Goal: Task Accomplishment & Management: Use online tool/utility

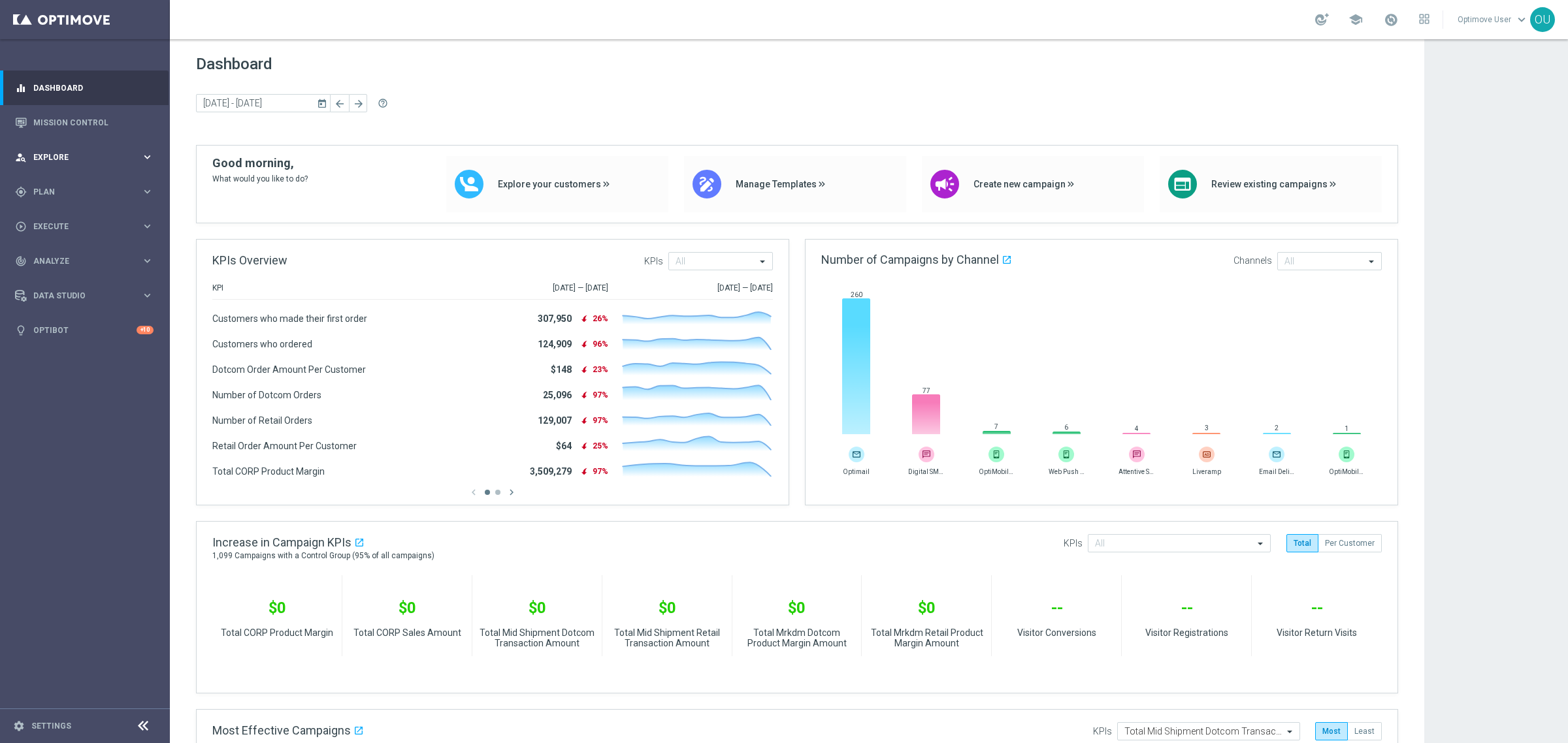
click at [61, 150] on div "person_search Explore keyboard_arrow_right" at bounding box center [84, 157] width 168 height 35
click at [37, 341] on div "gps_fixed Plan keyboard_arrow_right" at bounding box center [84, 348] width 168 height 35
click at [55, 214] on link "Target Groups" at bounding box center [84, 219] width 102 height 11
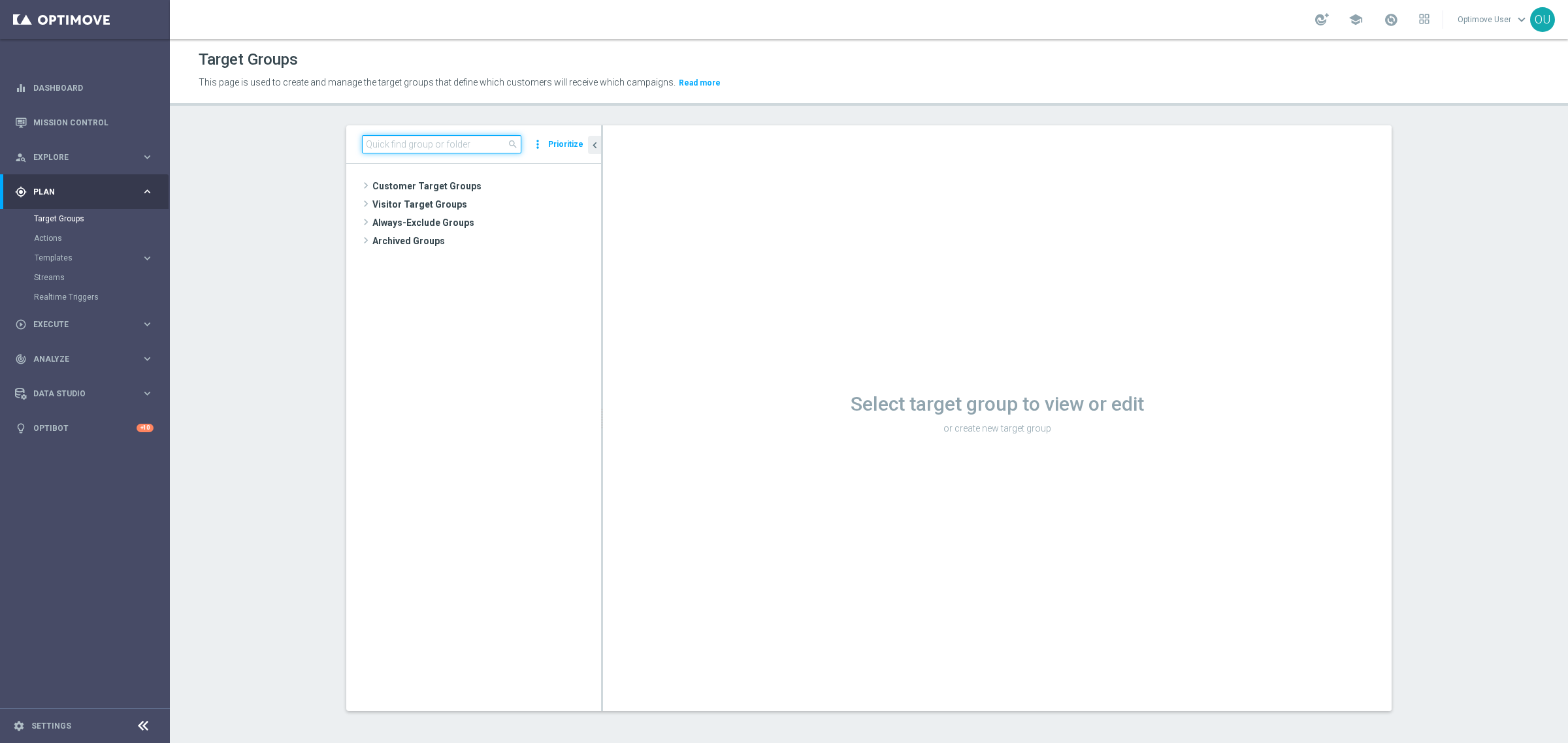
click at [436, 150] on input at bounding box center [441, 144] width 159 height 18
paste input "ER_DC_CLM_ClassAffinity"
type input "ER_DC_CLM_ClassAffinity"
click at [455, 210] on span "ER_DC_CLM_ClassAffinity" at bounding box center [484, 205] width 170 height 11
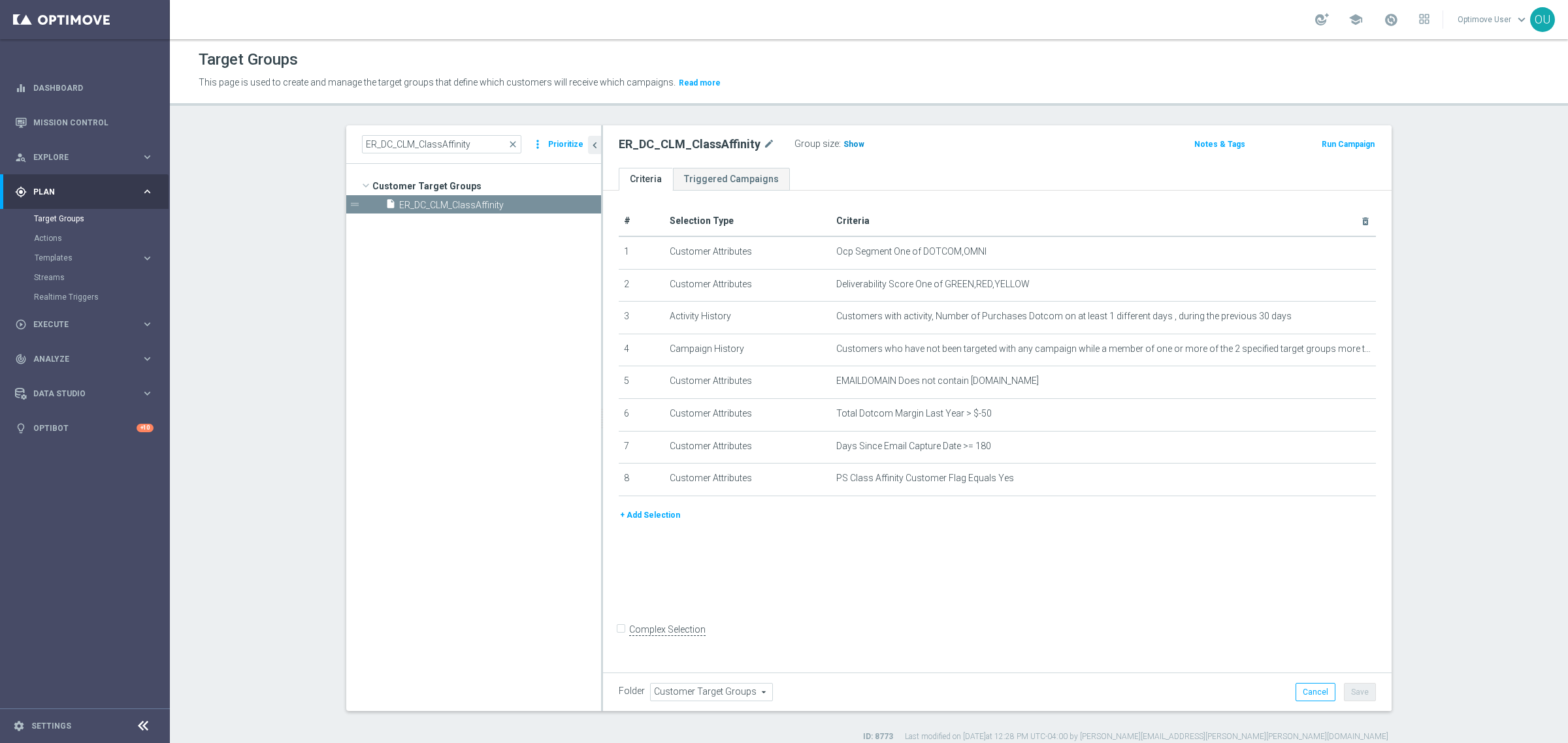
click at [843, 147] on span "Show" at bounding box center [853, 144] width 21 height 9
click at [57, 154] on span "Explore" at bounding box center [87, 157] width 108 height 7
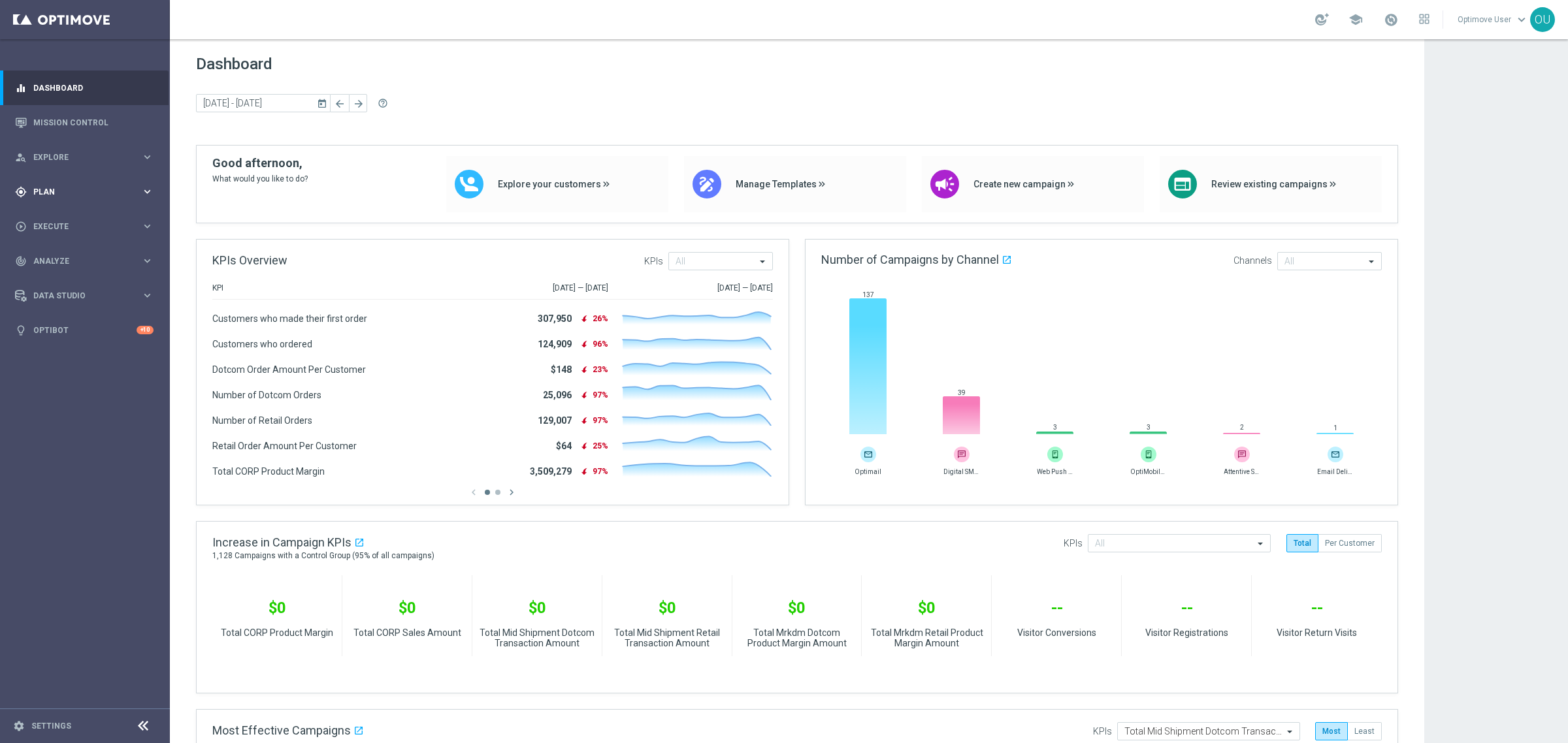
click at [57, 192] on span "Plan" at bounding box center [87, 192] width 108 height 7
click at [55, 255] on span "Templates" at bounding box center [81, 258] width 93 height 7
click at [57, 271] on div "Optimail" at bounding box center [104, 277] width 128 height 20
click at [64, 287] on div "OptiMobile In-App" at bounding box center [104, 297] width 128 height 20
click at [64, 283] on div "Optimail" at bounding box center [104, 277] width 128 height 20
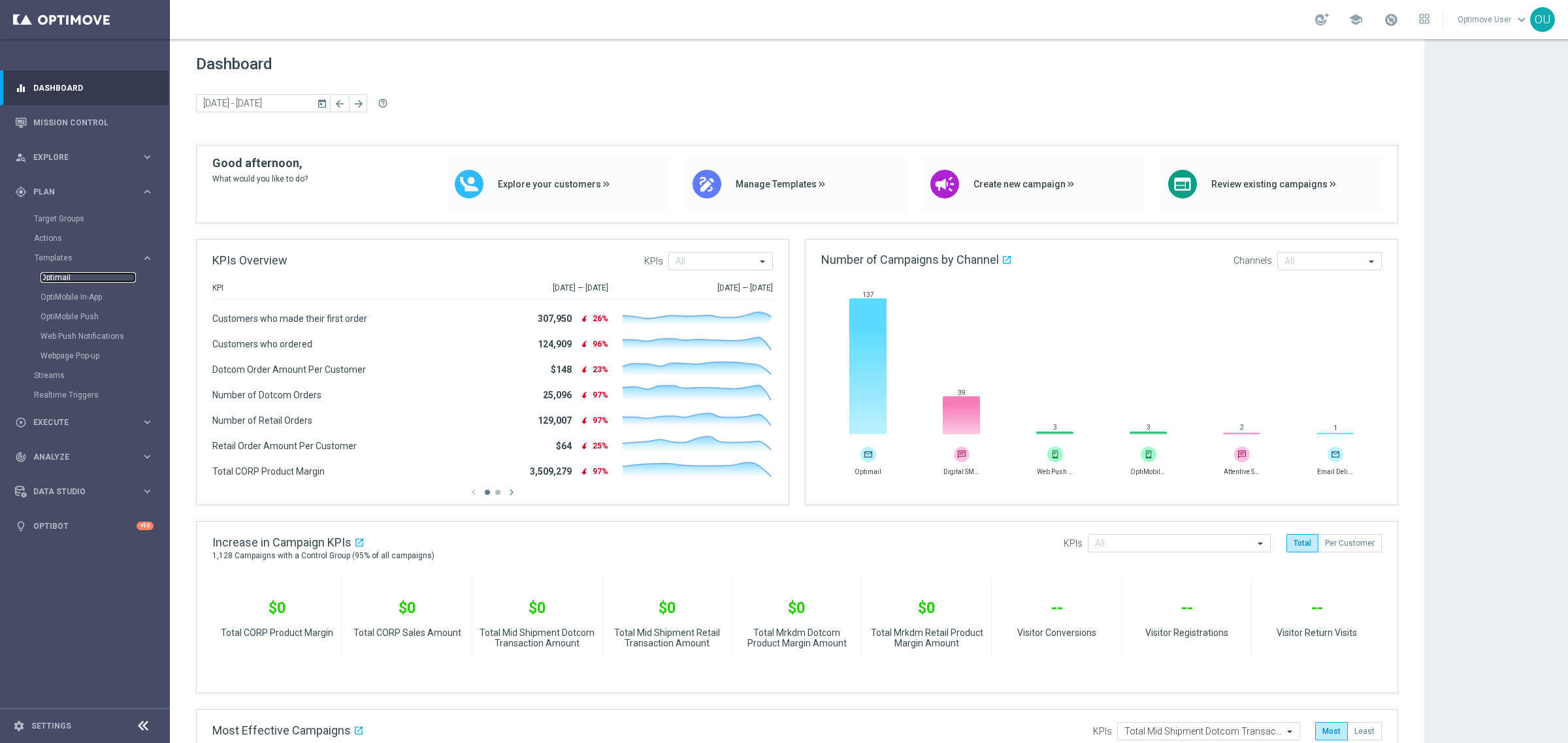
click at [63, 275] on link "Optimail" at bounding box center [88, 277] width 96 height 11
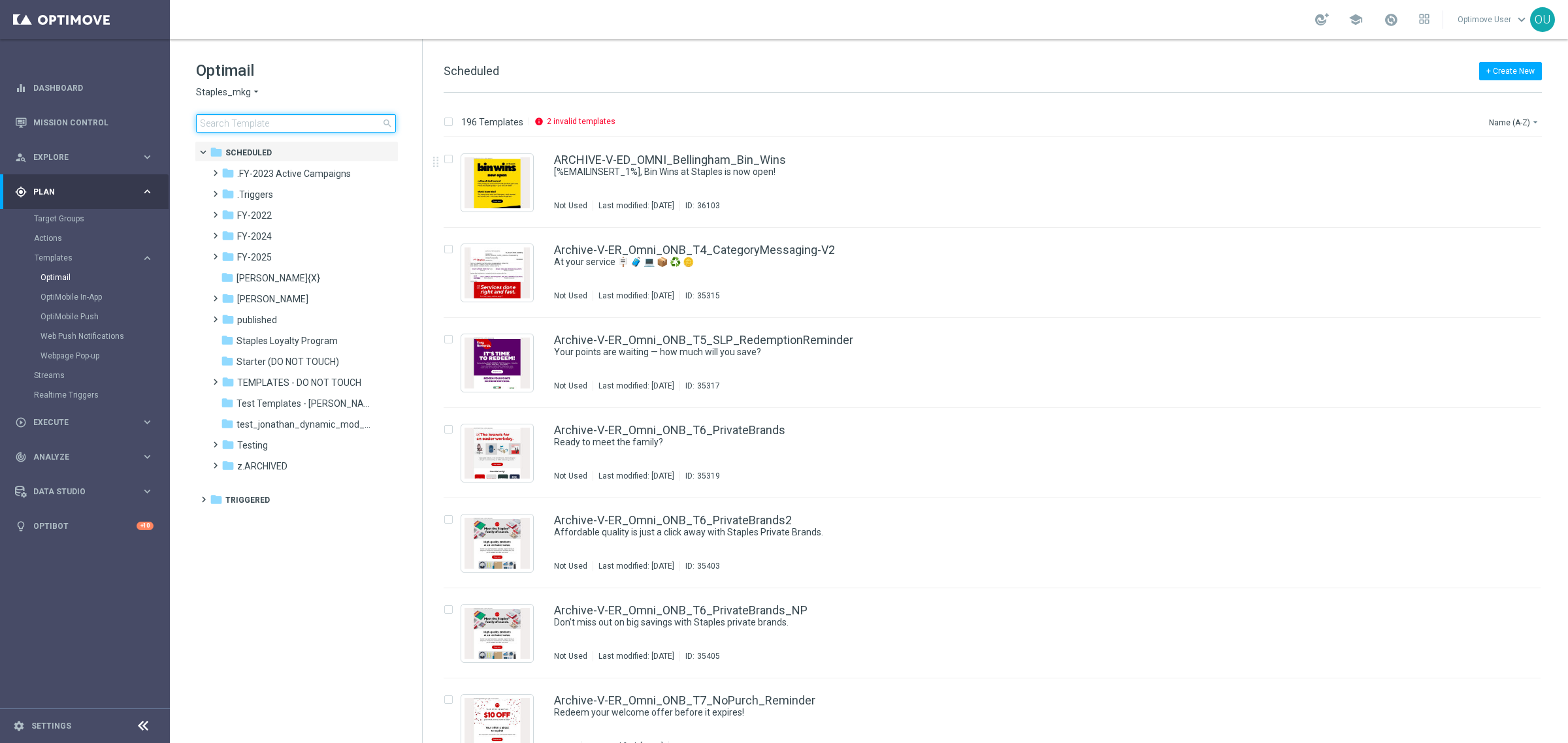
click at [339, 122] on input at bounding box center [296, 123] width 200 height 18
type input "V-ER_OMNI_BAU_1_ClassAffinity"
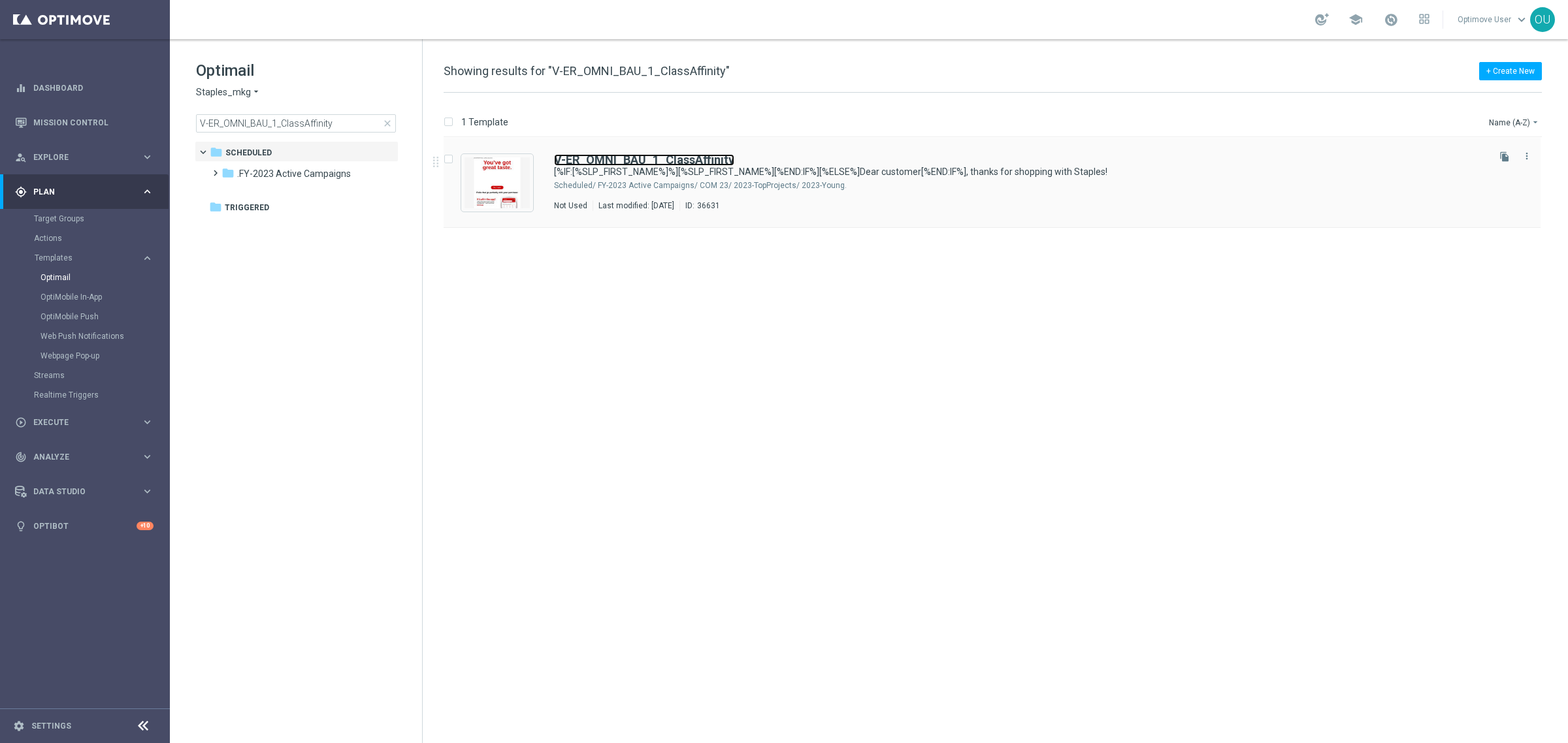
click at [693, 158] on b "V-ER_OMNI_BAU_1_ClassAffinity" at bounding box center [644, 159] width 180 height 14
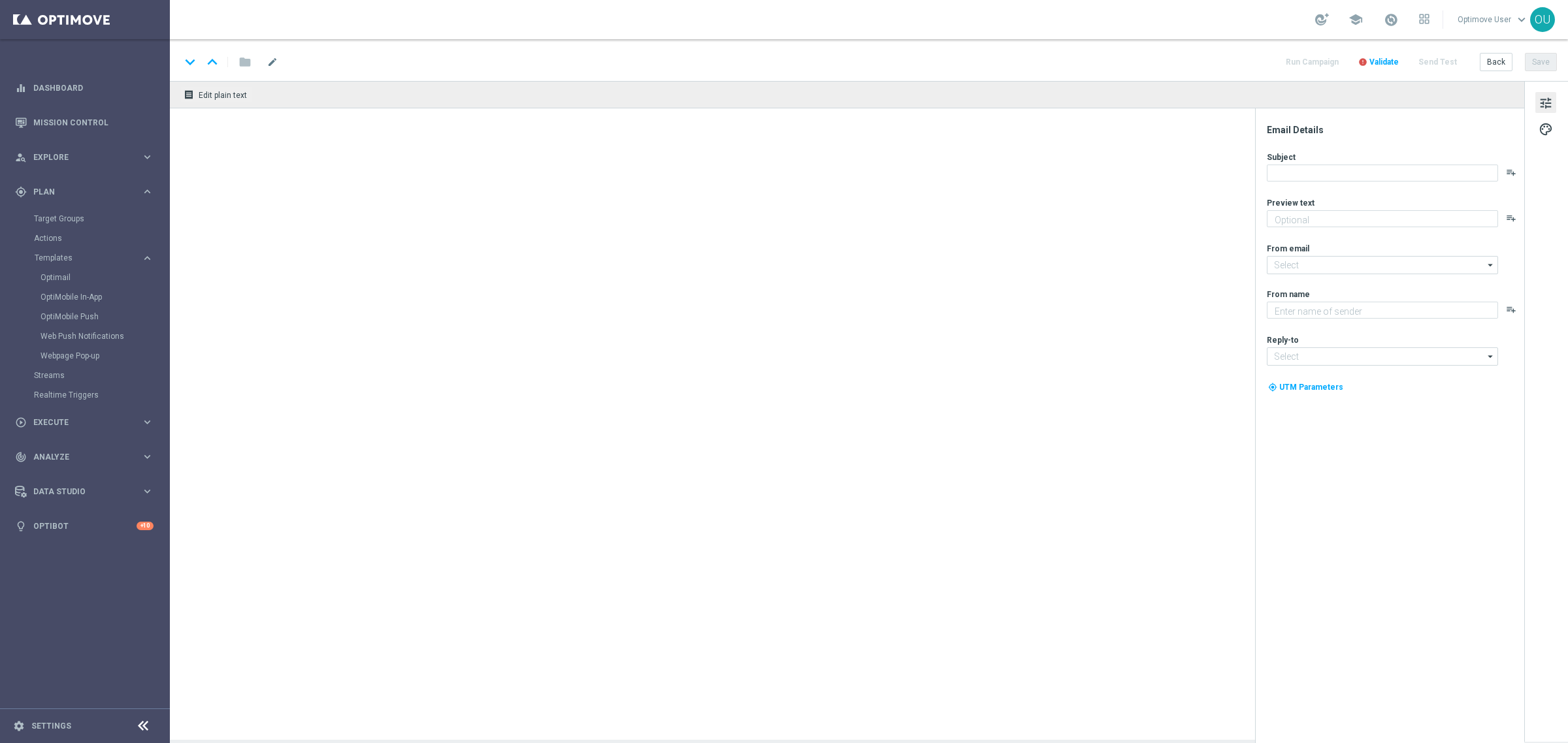
type textarea "What’s next on your list? 🤔"
type textarea "Staples"
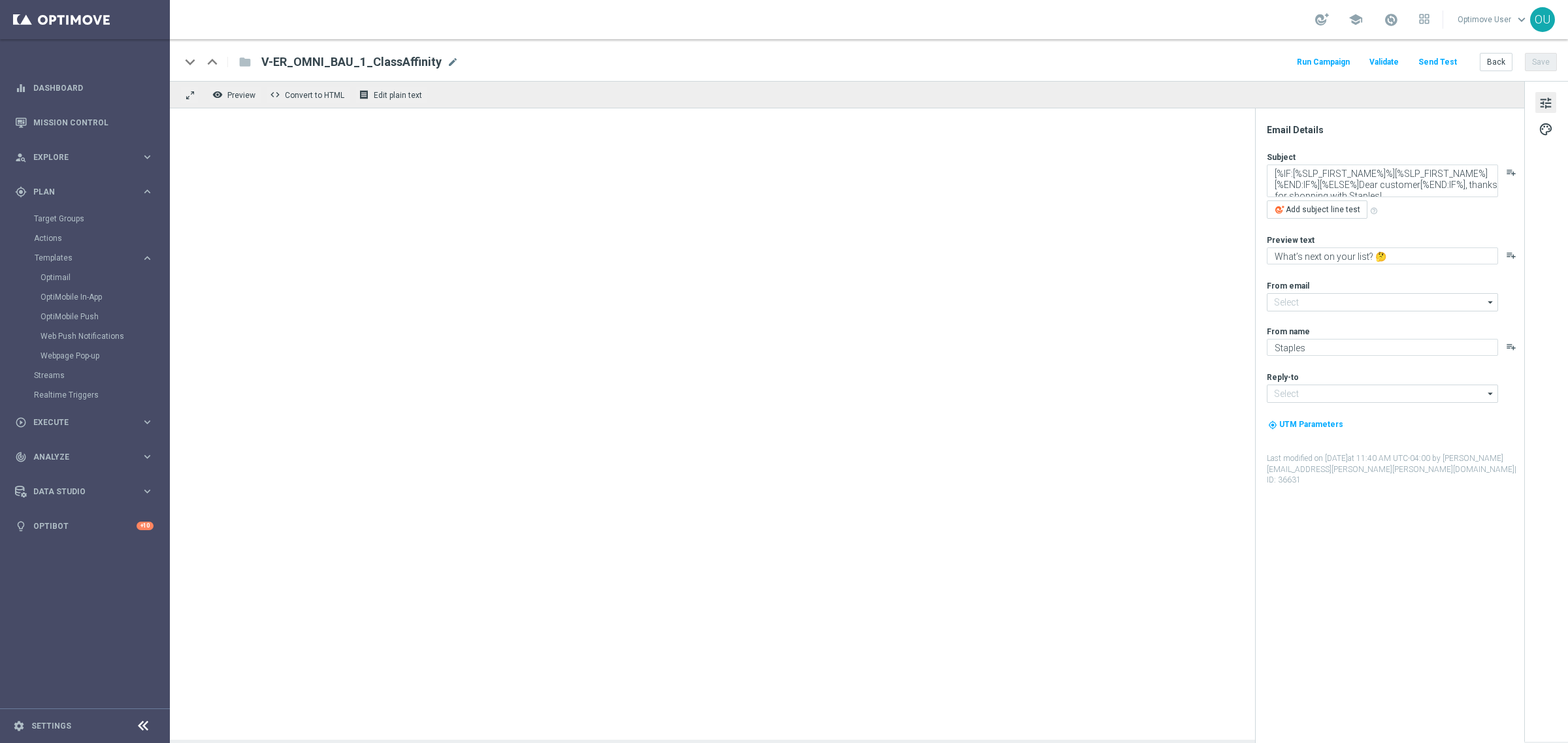
type input "[EMAIL_ADDRESS][DOMAIN_NAME]"
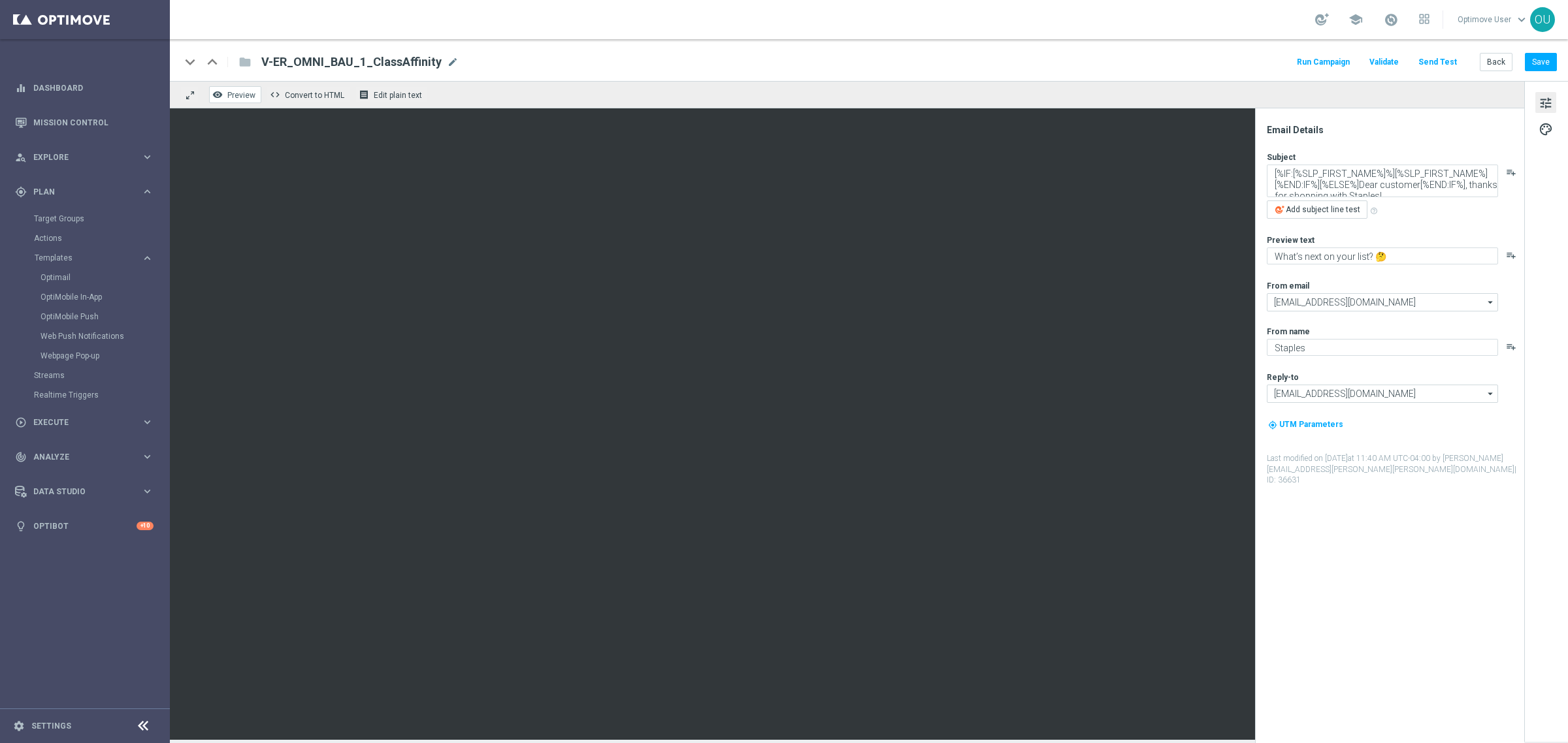
click at [232, 92] on span "Preview" at bounding box center [241, 95] width 28 height 9
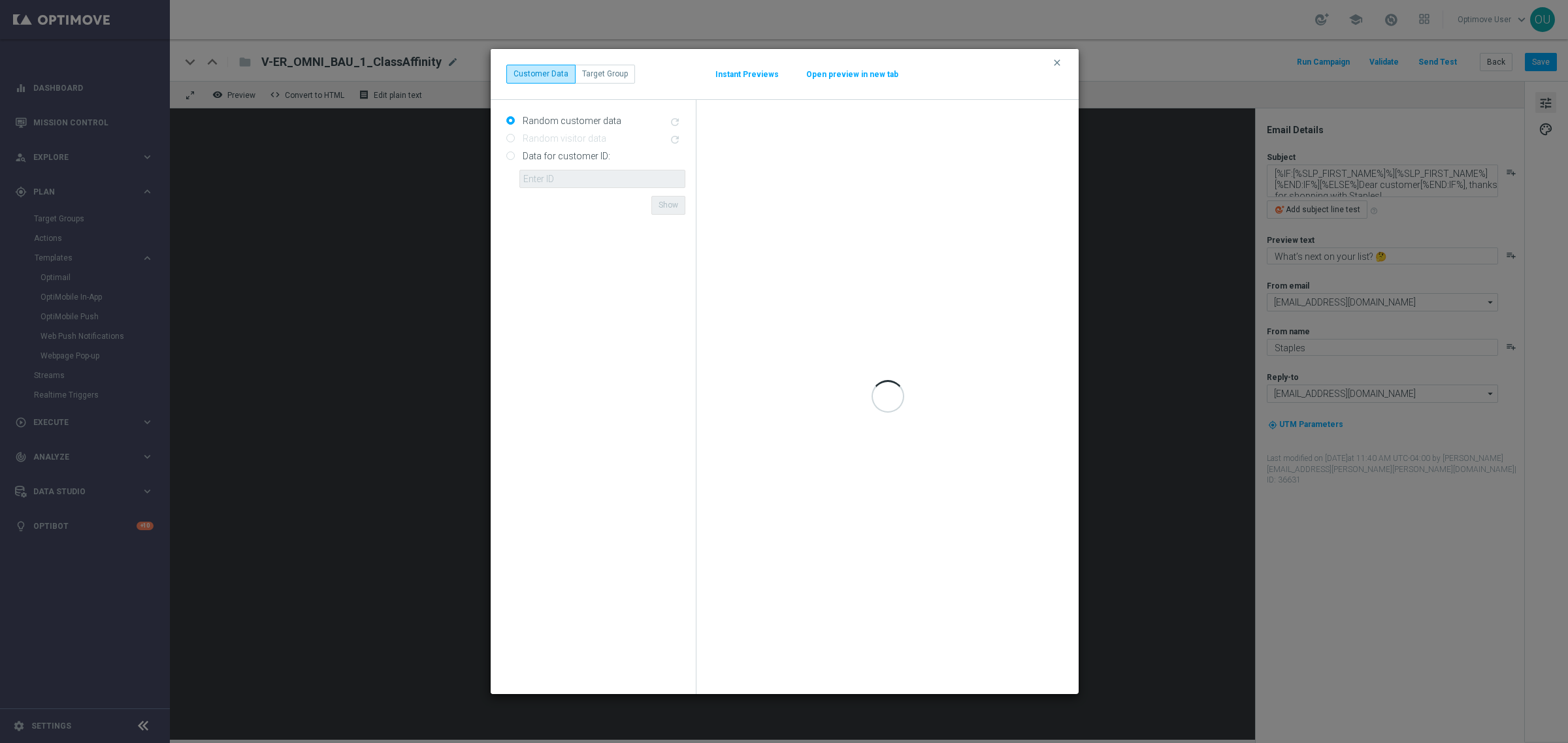
click at [511, 158] on input "Data for customer ID:" at bounding box center [510, 157] width 8 height 8
radio input "true"
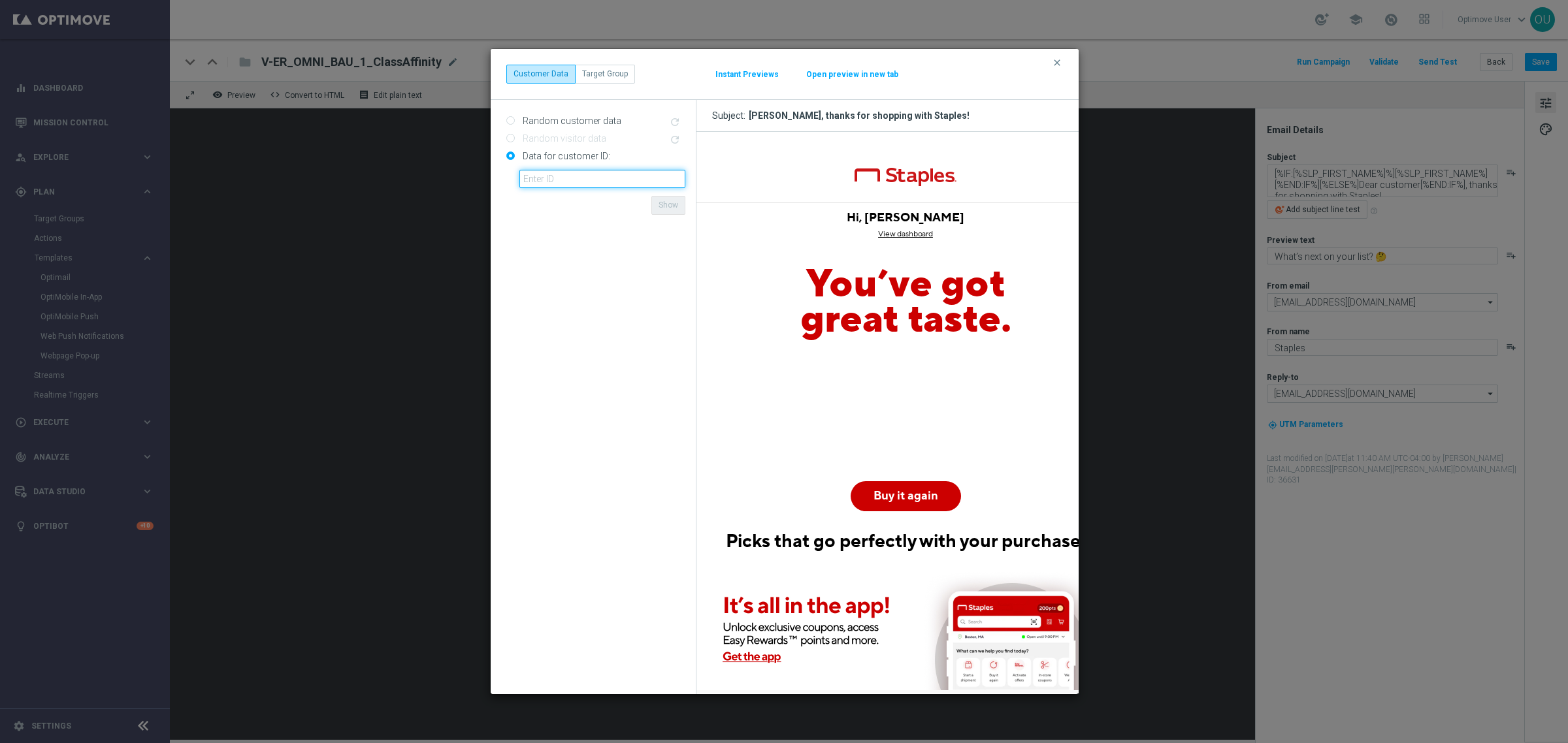
click at [552, 180] on input "text" at bounding box center [602, 179] width 166 height 18
paste input "10001885973"
type input "10001885973"
click at [583, 199] on form "Random customer data refresh Random visitor data refresh Data for customer ID: …" at bounding box center [595, 397] width 179 height 574
click at [667, 204] on button "Show" at bounding box center [668, 205] width 34 height 18
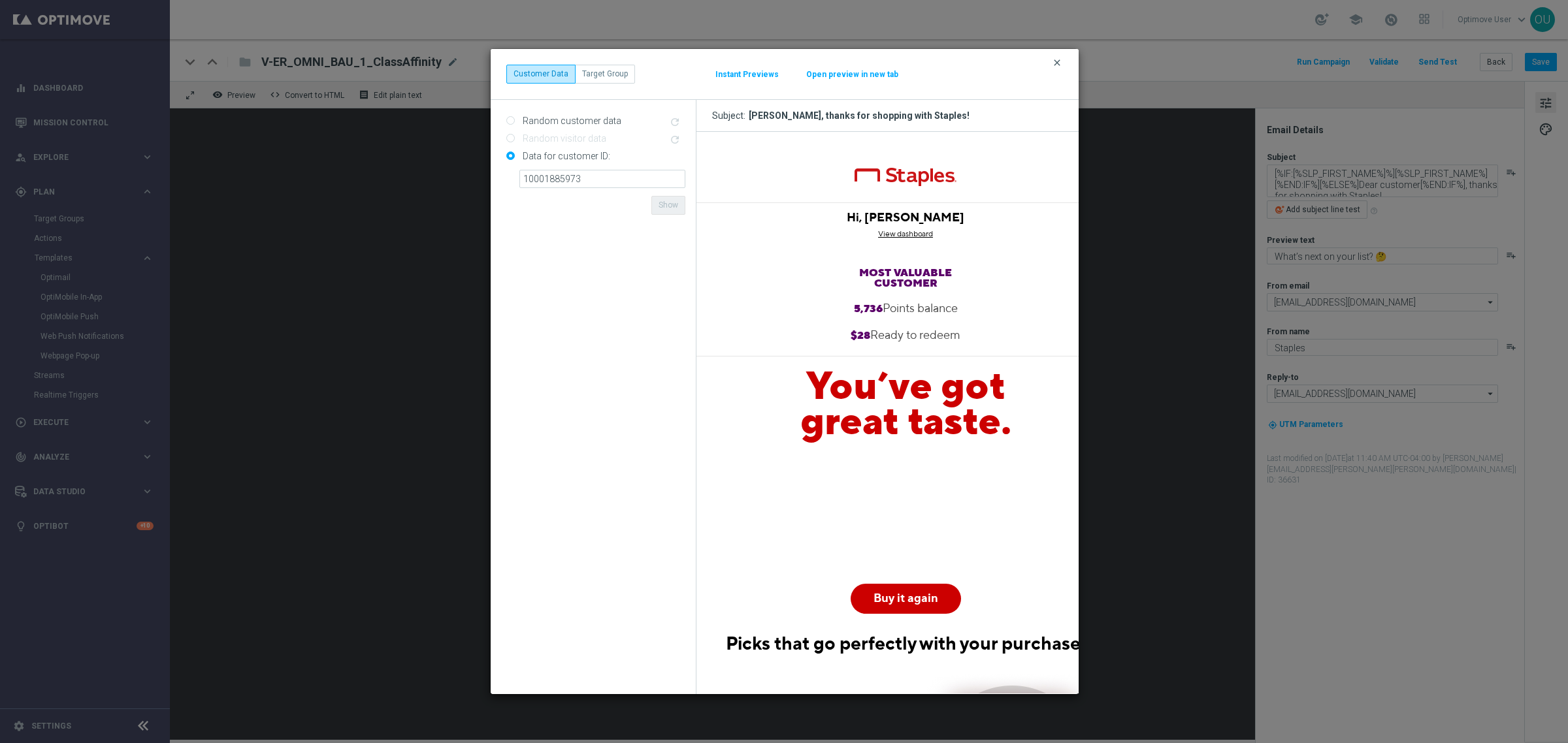
click at [1059, 59] on icon "clear" at bounding box center [1057, 63] width 11 height 11
